Goal: Information Seeking & Learning: Learn about a topic

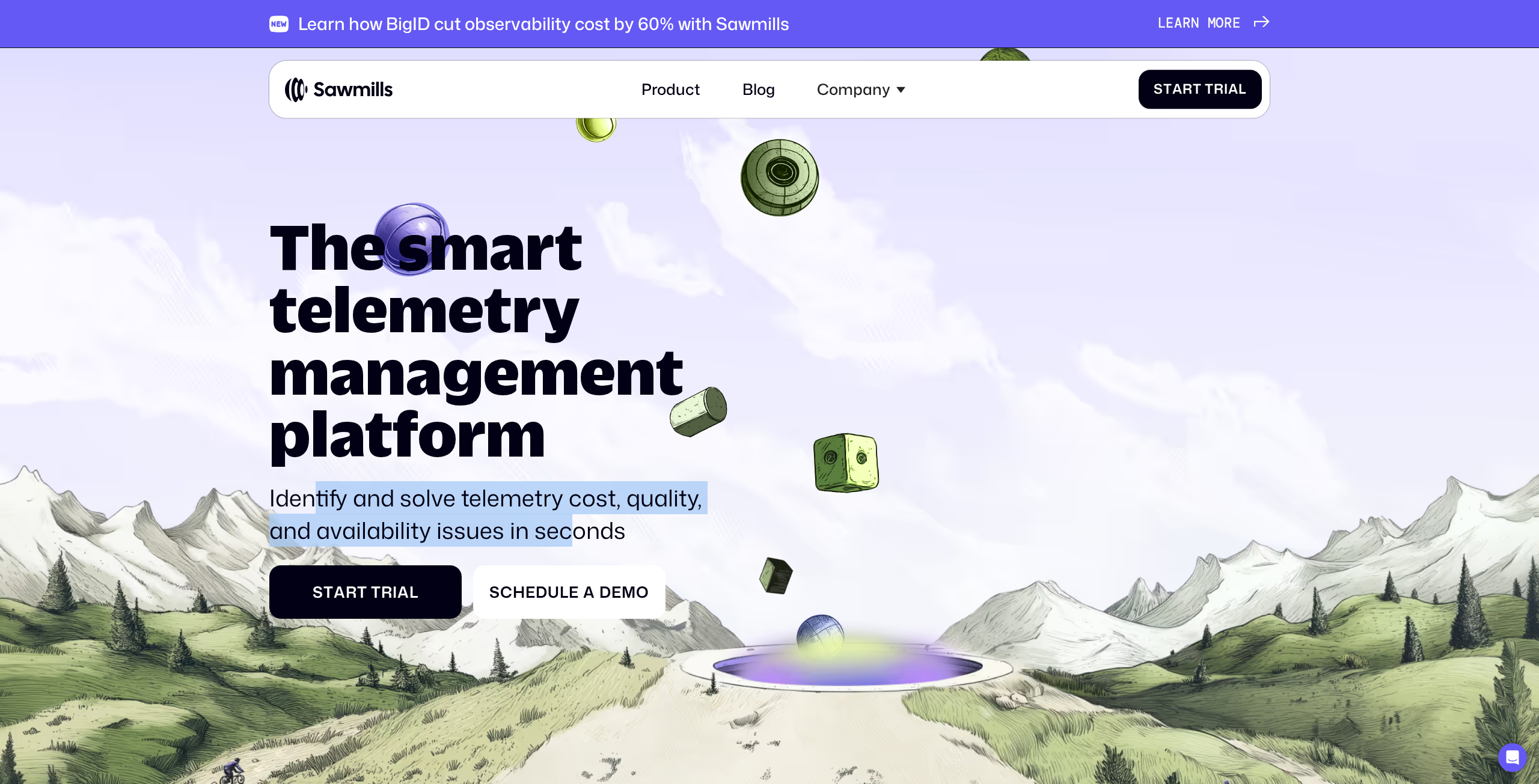
drag, startPoint x: 319, startPoint y: 499, endPoint x: 603, endPoint y: 533, distance: 286.0
click at [570, 536] on p "Identify and solve telemetry cost, quality, and availability issues in seconds" at bounding box center [492, 514] width 446 height 65
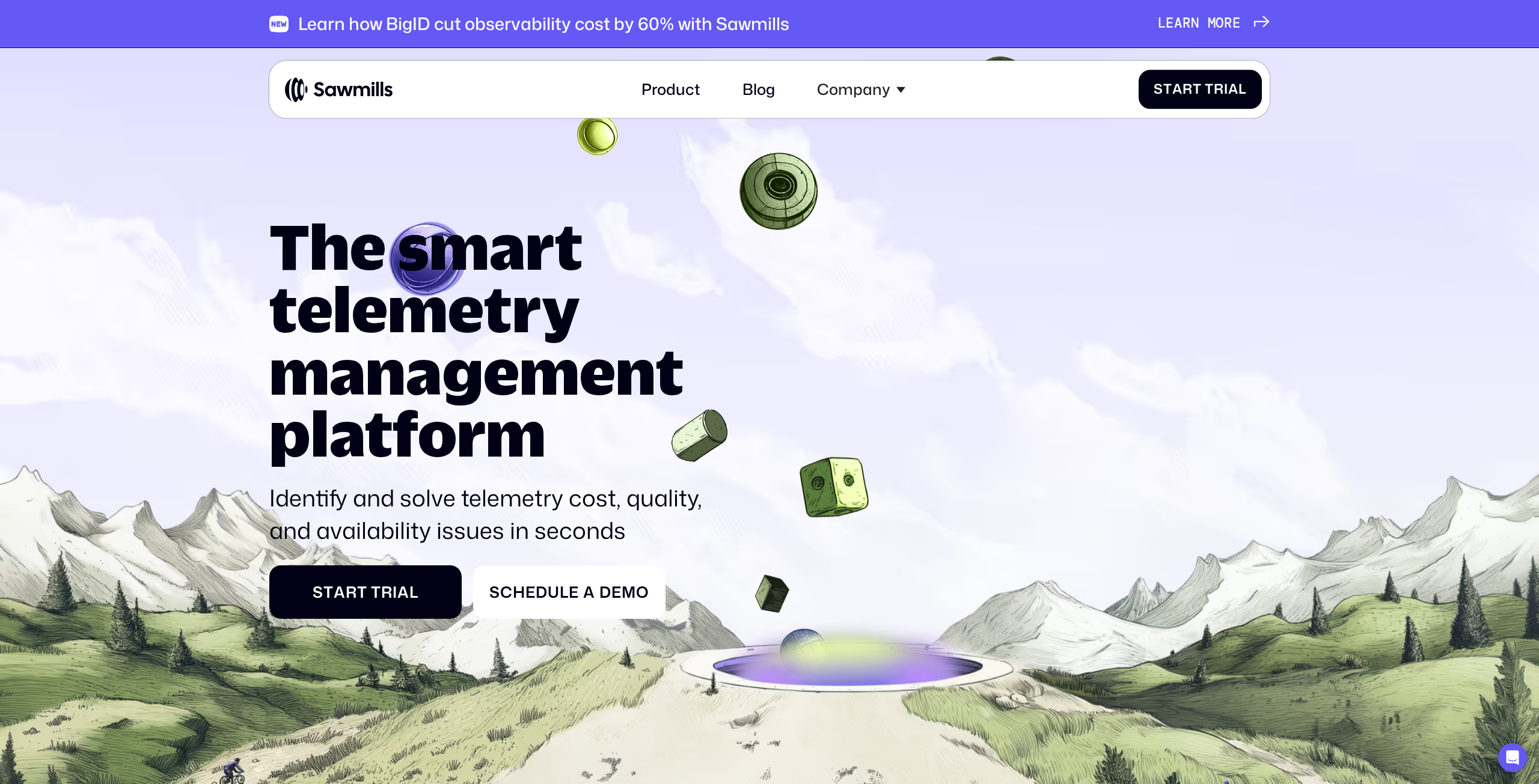
click at [609, 533] on p "Identify and solve telemetry cost, quality, and availability issues in seconds" at bounding box center [492, 514] width 446 height 65
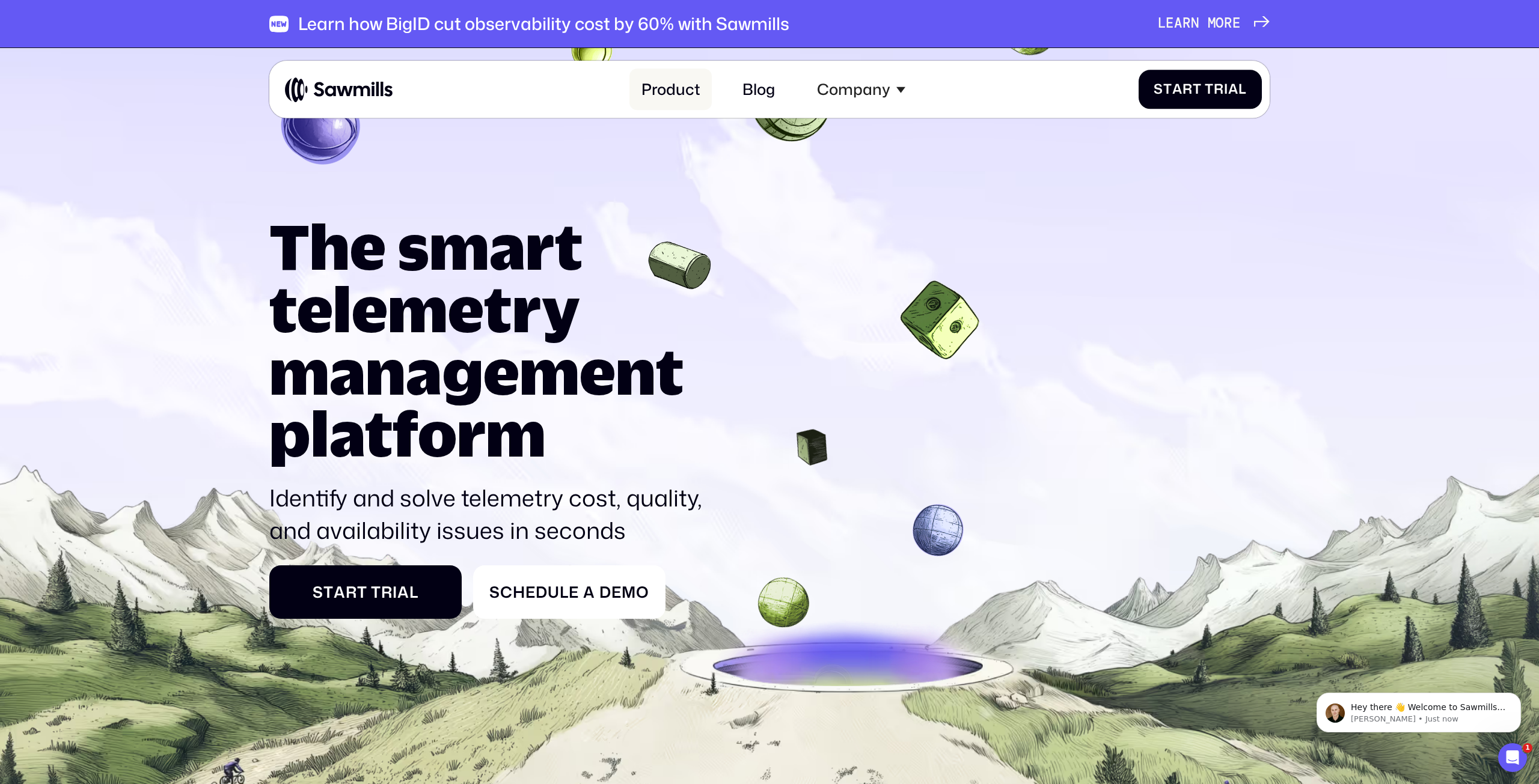
click at [692, 90] on link "Product" at bounding box center [670, 90] width 82 height 42
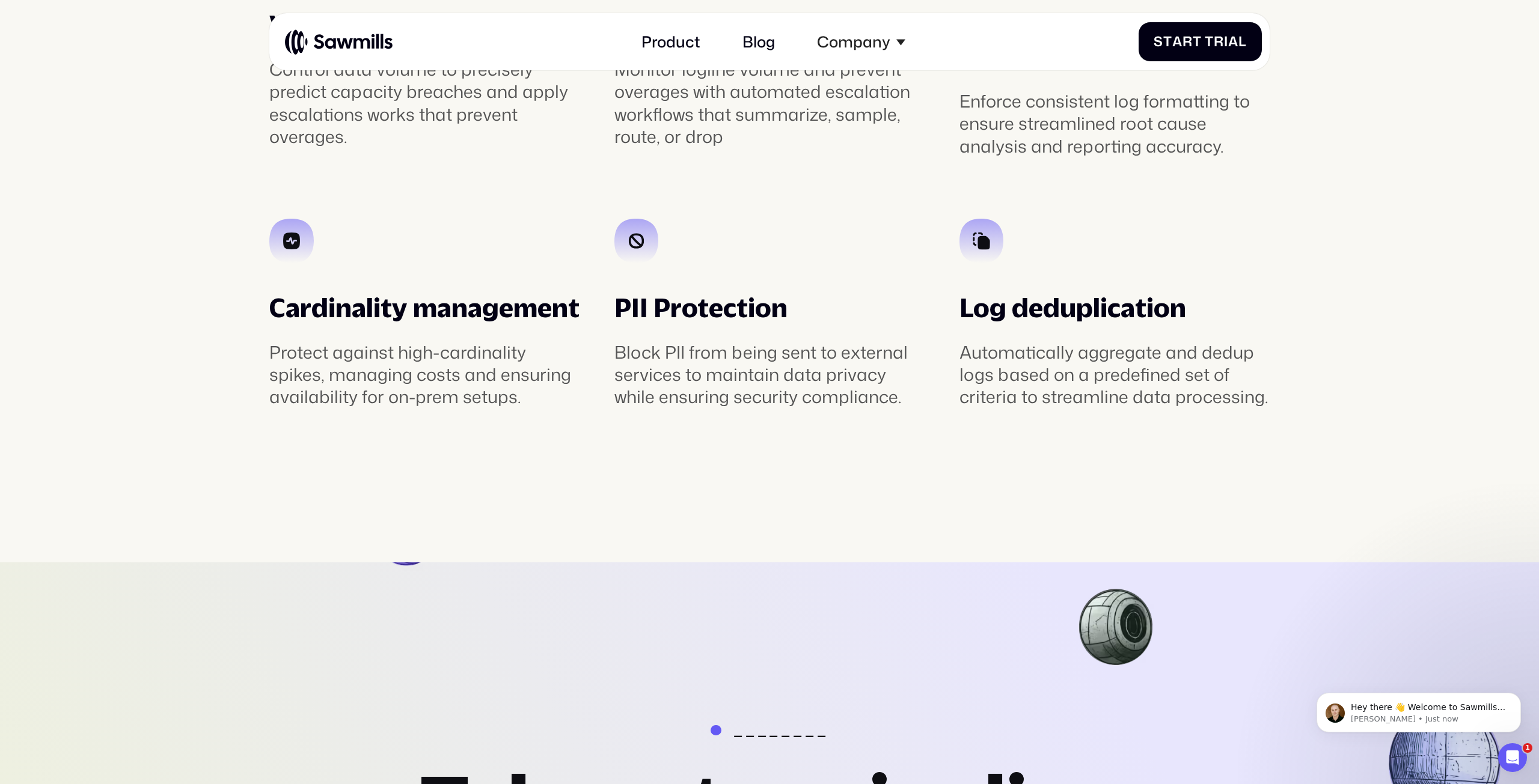
scroll to position [3782, 0]
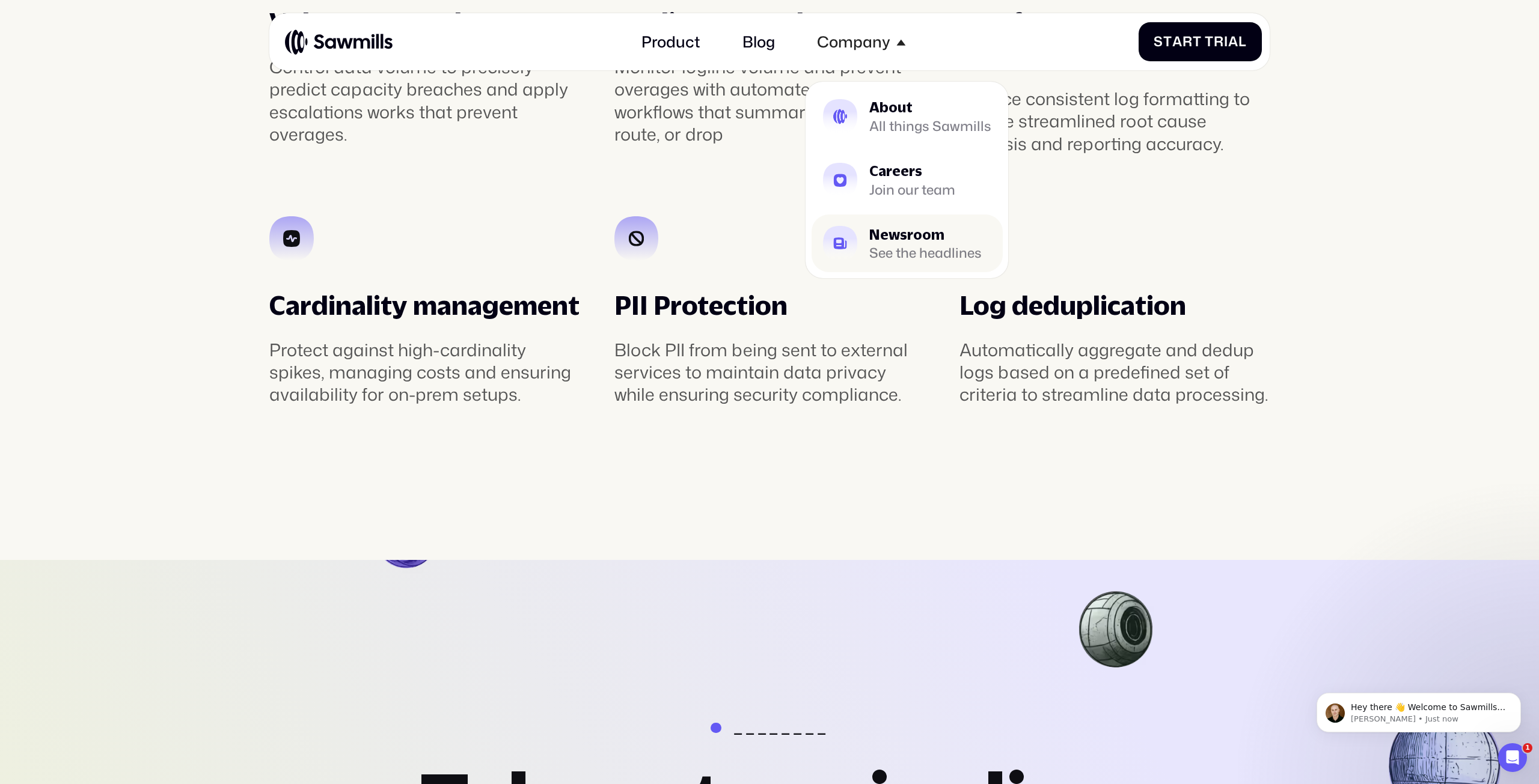
click at [908, 238] on div "Newsroom" at bounding box center [925, 234] width 113 height 14
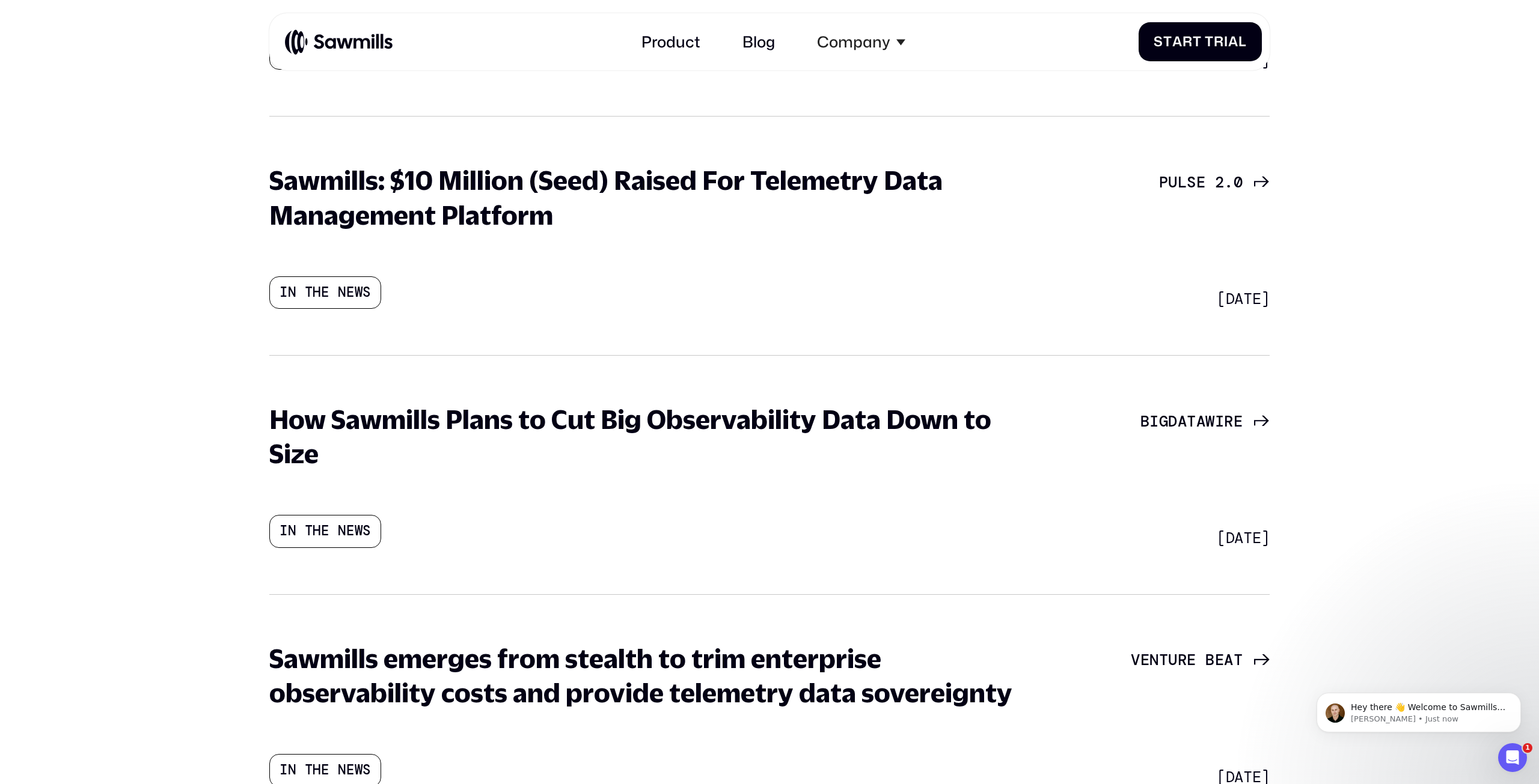
scroll to position [498, 0]
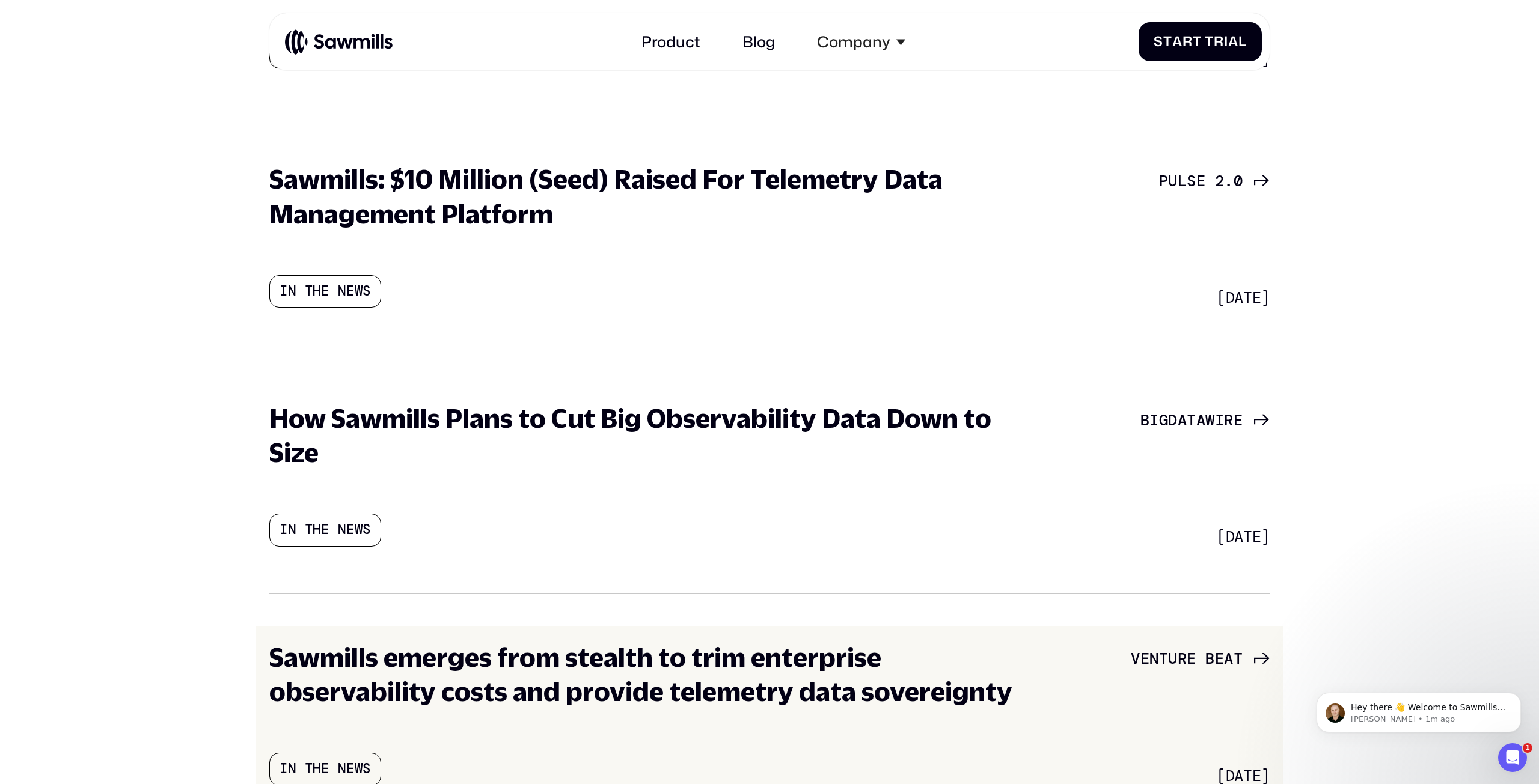
click at [896, 690] on h3 "Sawmills emerges from stealth to trim enterprise observability costs and provid…" at bounding box center [654, 674] width 769 height 69
